Goal: Navigation & Orientation: Understand site structure

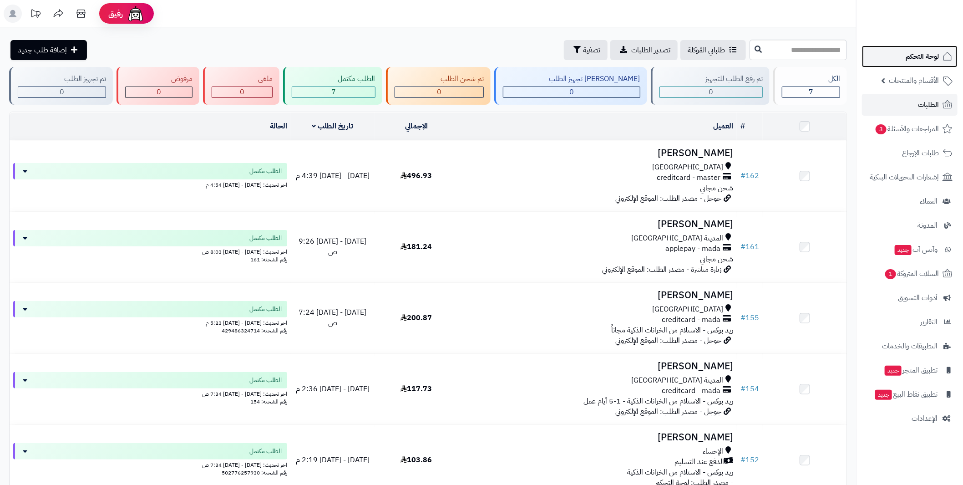
click at [928, 58] on span "لوحة التحكم" at bounding box center [922, 56] width 33 height 13
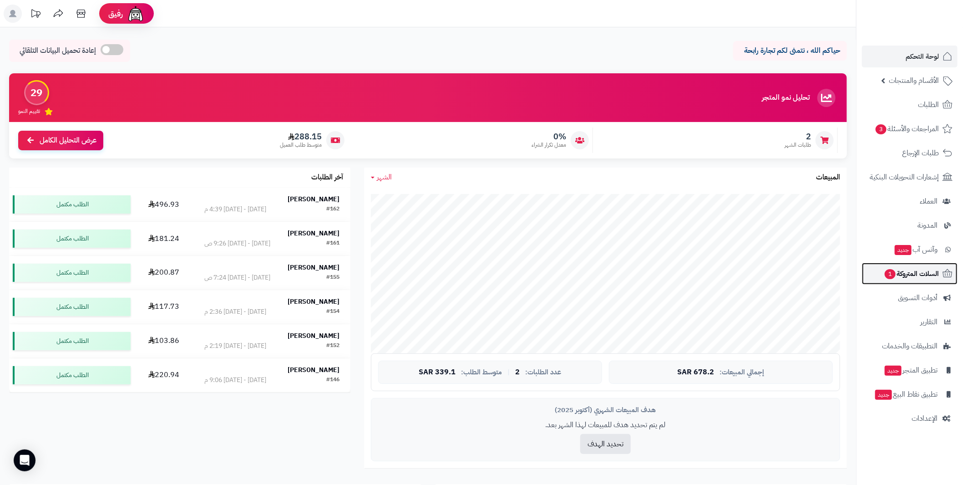
click at [913, 274] on span "السلات المتروكة 1" at bounding box center [911, 273] width 55 height 13
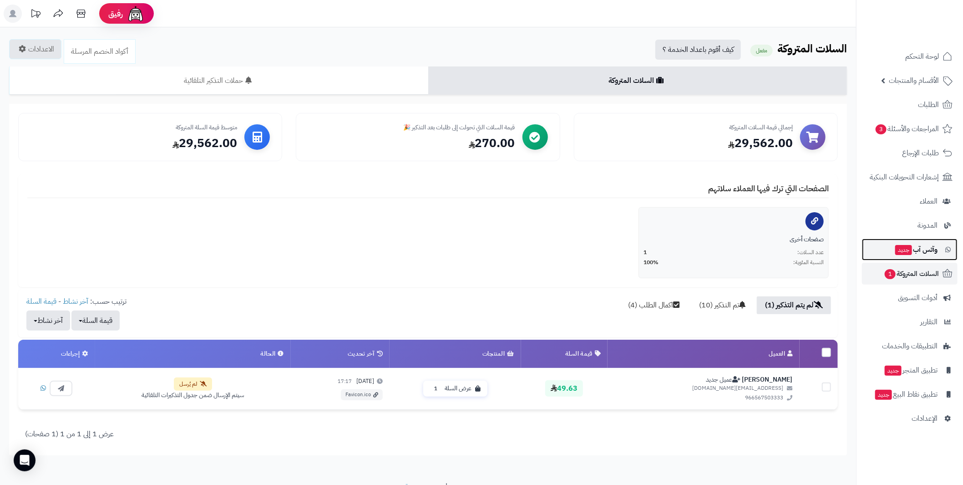
click at [908, 249] on span "جديد" at bounding box center [903, 250] width 17 height 10
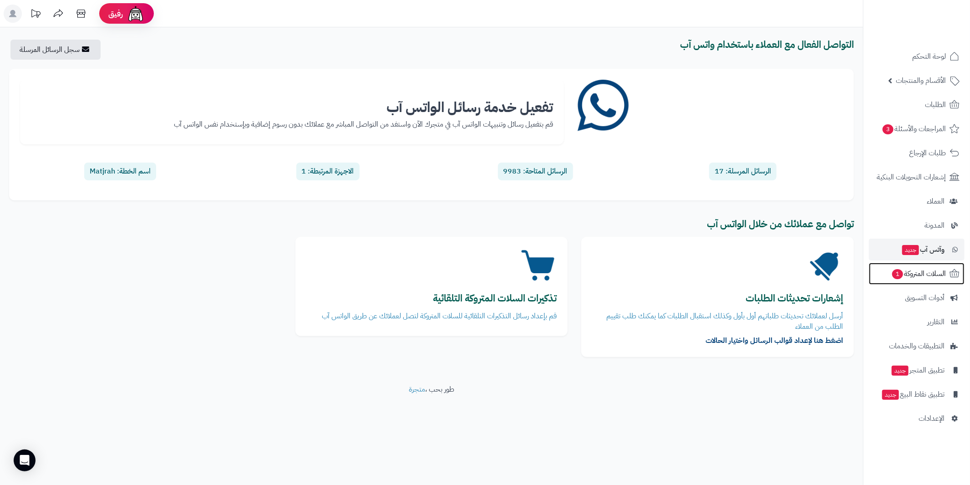
click at [912, 272] on span "السلات المتروكة 1" at bounding box center [918, 273] width 55 height 13
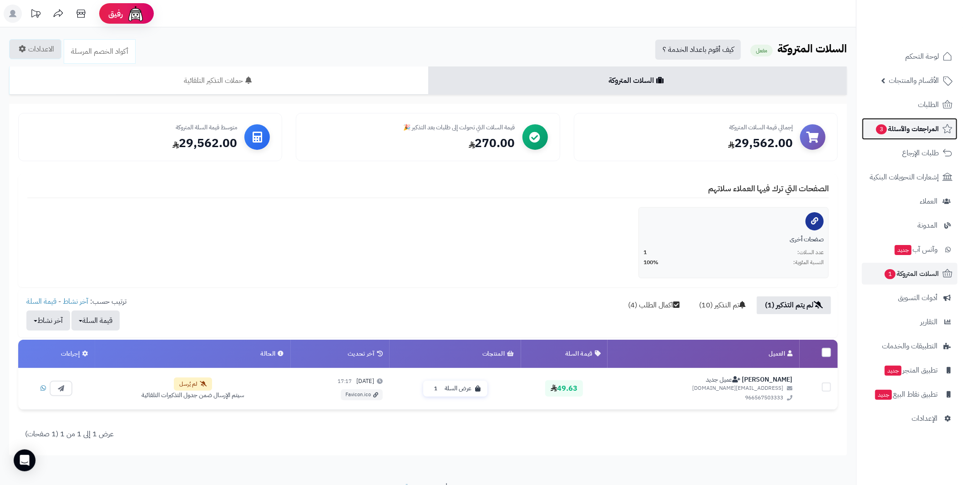
click at [928, 130] on span "المراجعات والأسئلة 3" at bounding box center [907, 128] width 64 height 13
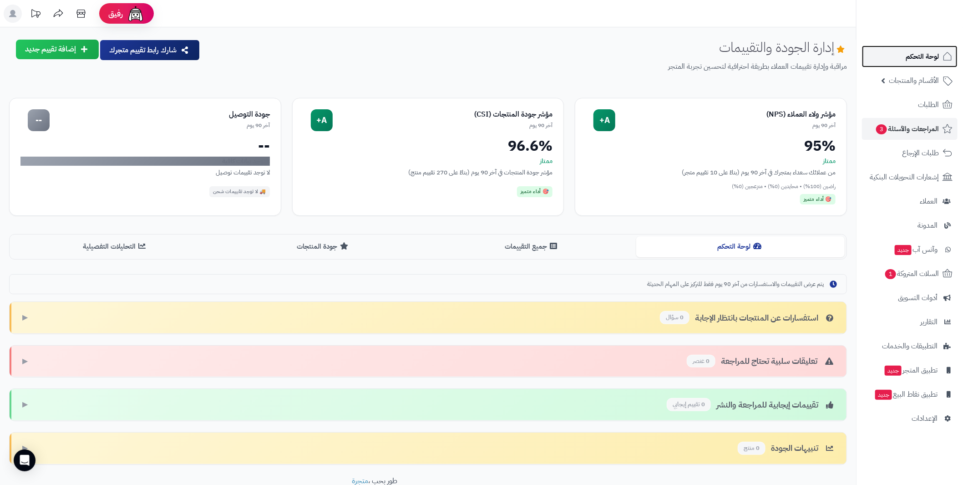
click at [925, 58] on span "لوحة التحكم" at bounding box center [922, 56] width 33 height 13
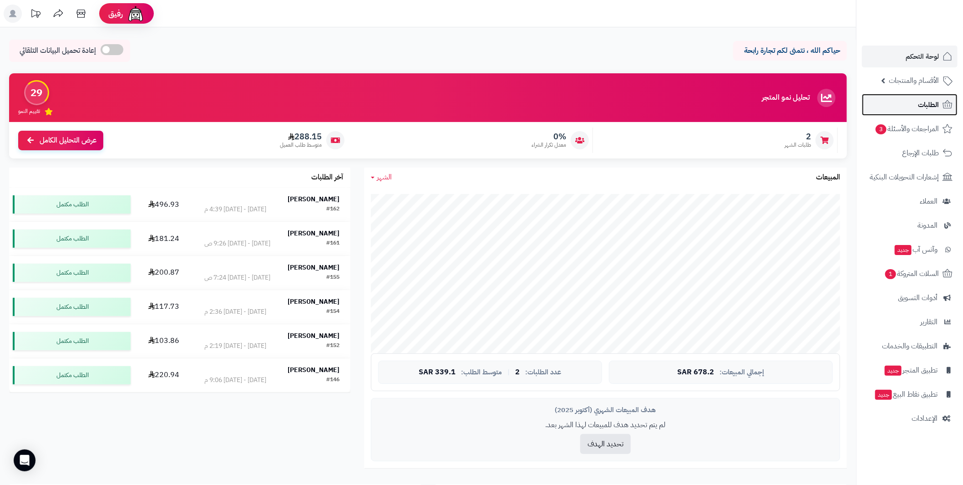
click at [930, 106] on span "الطلبات" at bounding box center [928, 104] width 21 height 13
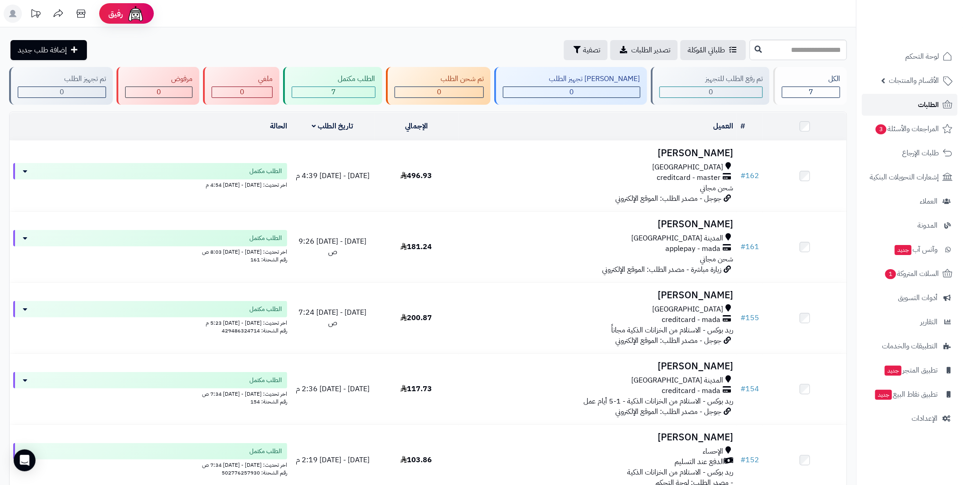
click at [923, 104] on span "الطلبات" at bounding box center [928, 104] width 21 height 13
